Goal: Transaction & Acquisition: Obtain resource

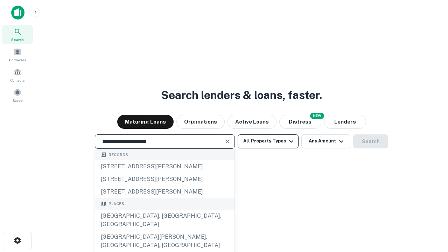
click at [164, 230] on div "[GEOGRAPHIC_DATA], [GEOGRAPHIC_DATA], [GEOGRAPHIC_DATA]" at bounding box center [164, 219] width 139 height 21
type input "**********"
click at [268, 141] on button "All Property Types" at bounding box center [267, 141] width 61 height 14
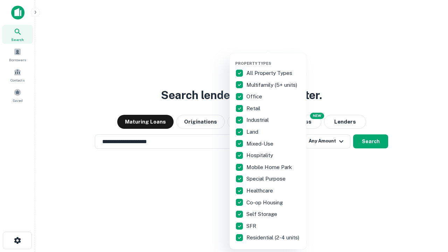
click at [273, 59] on button "button" at bounding box center [273, 59] width 77 height 0
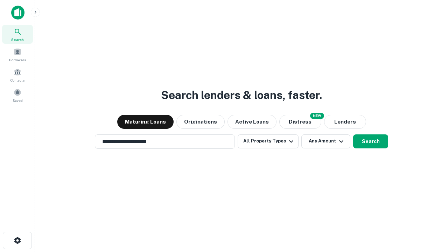
scroll to position [11, 0]
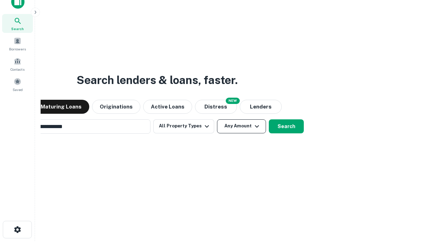
click at [217, 119] on button "Any Amount" at bounding box center [241, 126] width 49 height 14
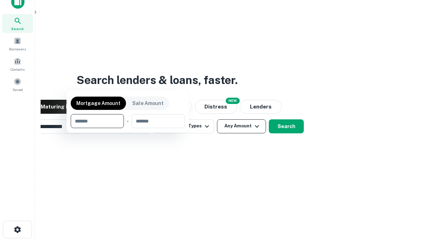
scroll to position [11, 0]
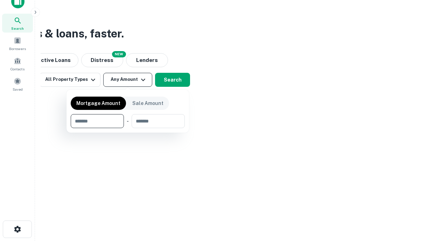
type input "*******"
click at [128, 128] on button "button" at bounding box center [128, 128] width 114 height 0
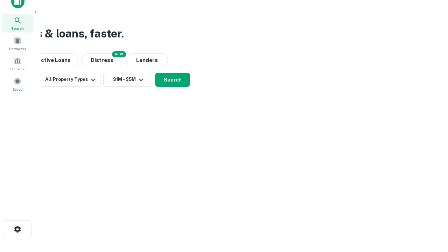
scroll to position [11, 0]
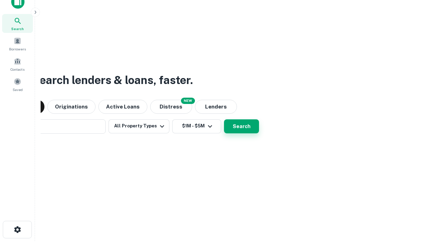
click at [224, 119] on button "Search" at bounding box center [241, 126] width 35 height 14
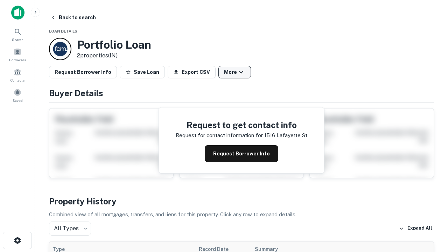
click at [234, 72] on button "More" at bounding box center [234, 72] width 33 height 13
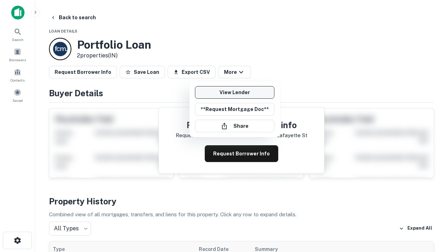
click at [234, 92] on link "View Lender" at bounding box center [234, 92] width 79 height 13
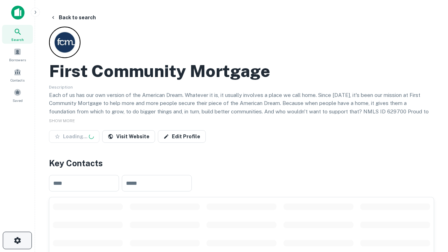
click at [17, 240] on icon "button" at bounding box center [17, 240] width 8 height 8
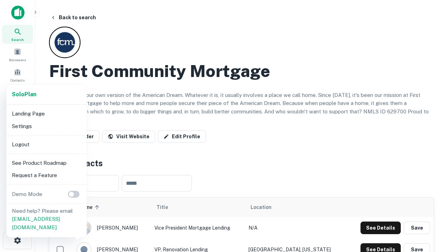
click at [46, 144] on li "Logout" at bounding box center [46, 144] width 75 height 13
